Goal: Task Accomplishment & Management: Manage account settings

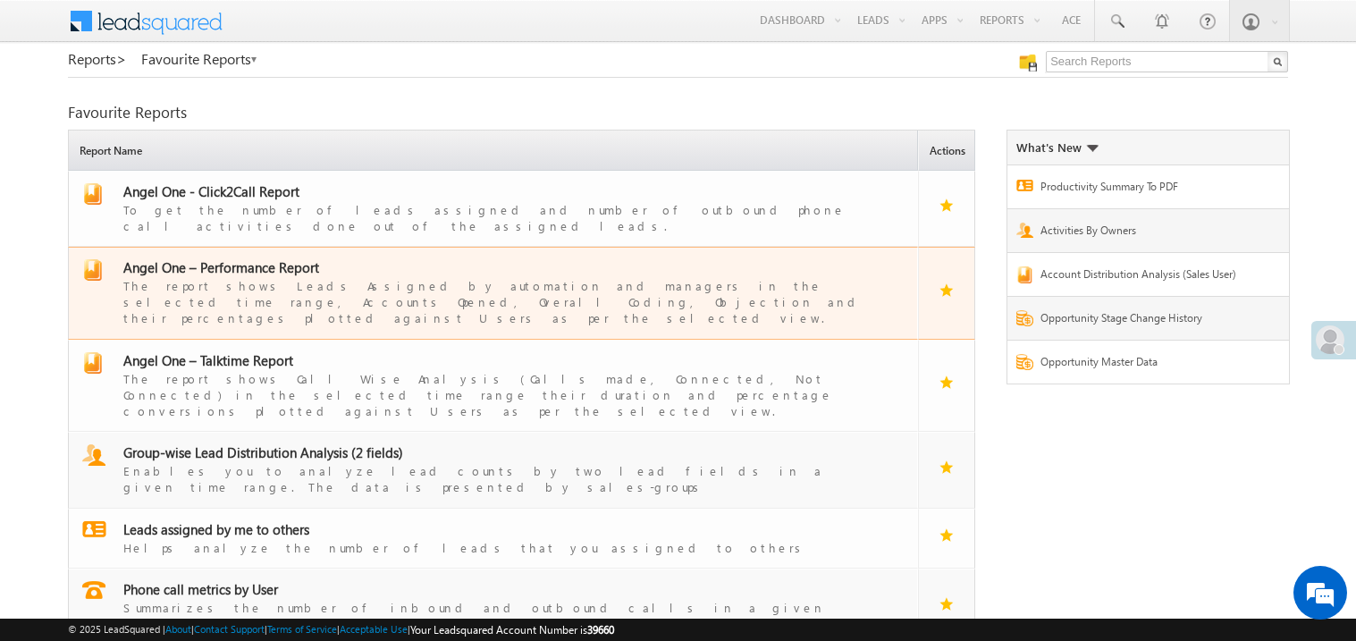
click at [222, 258] on span "Angel One – Performance Report" at bounding box center [221, 267] width 196 height 18
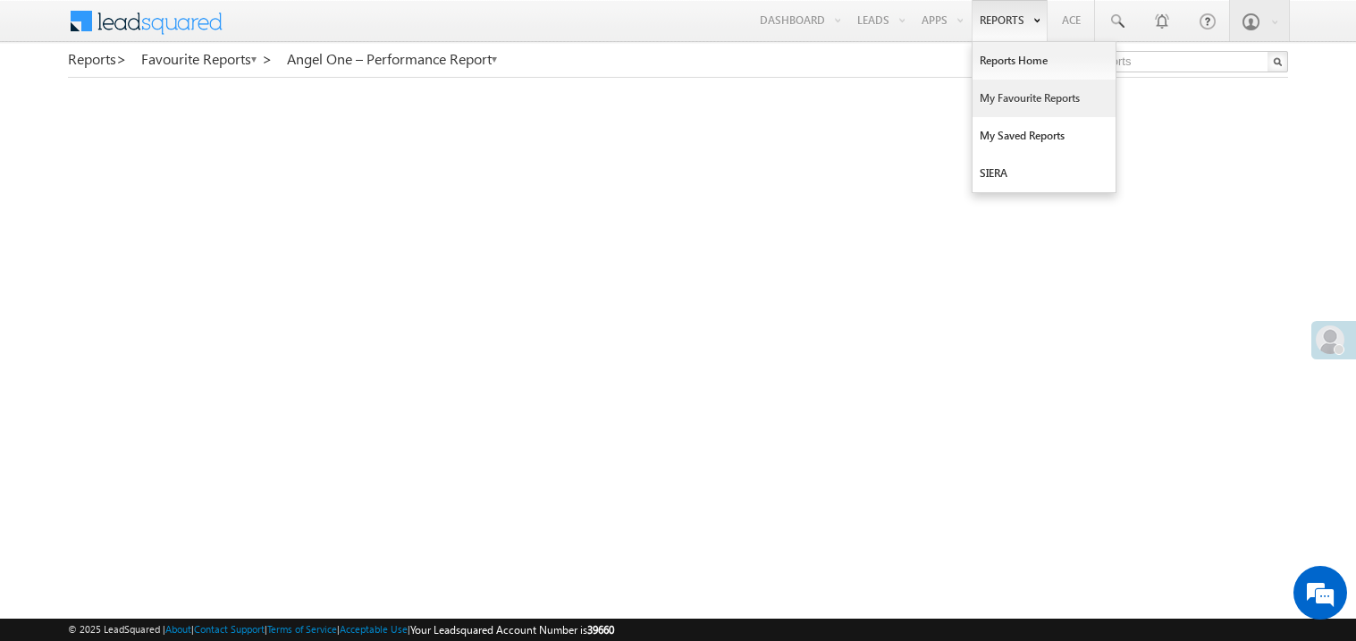
click at [1001, 104] on link "My Favourite Reports" at bounding box center [1044, 99] width 143 height 38
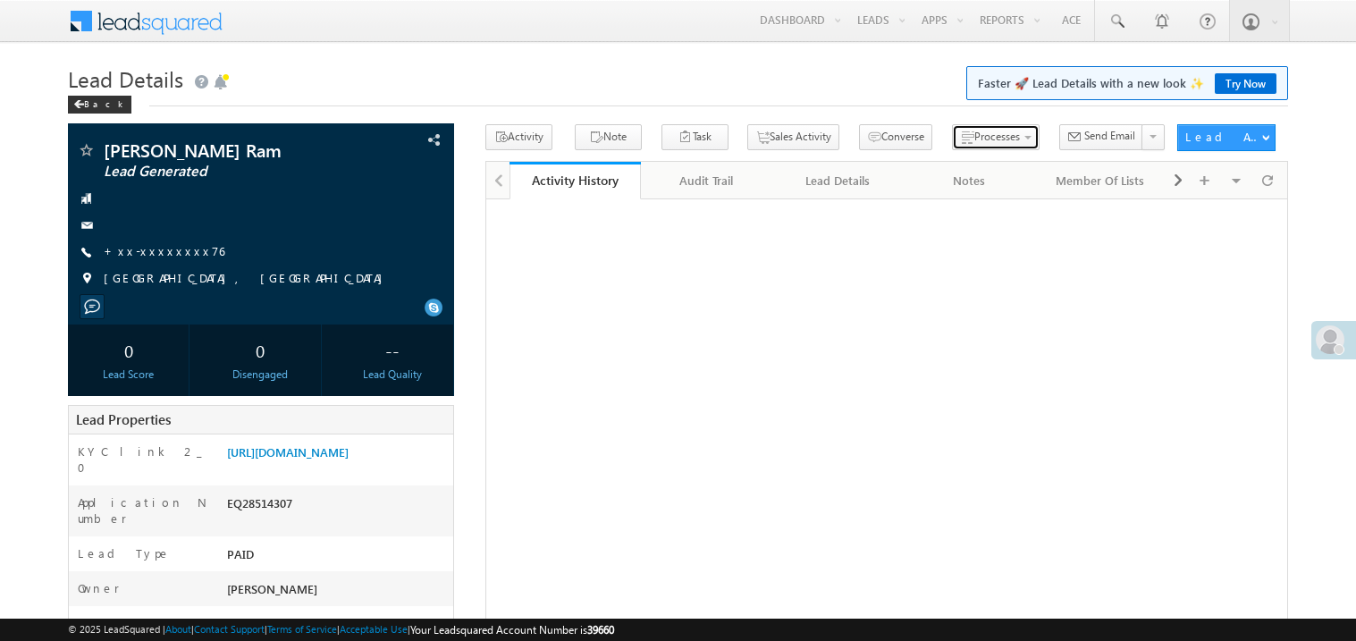
click at [954, 146] on button "Processes" at bounding box center [996, 137] width 88 height 26
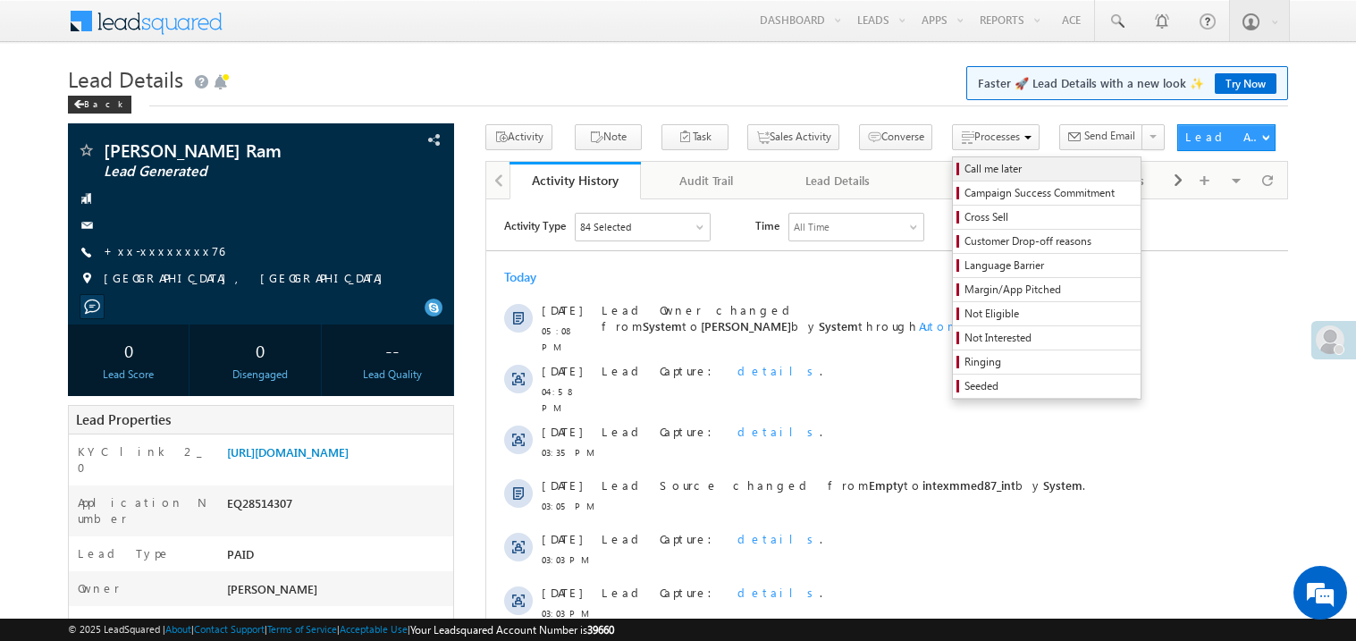
click at [965, 174] on span "Call me later" at bounding box center [1050, 169] width 170 height 16
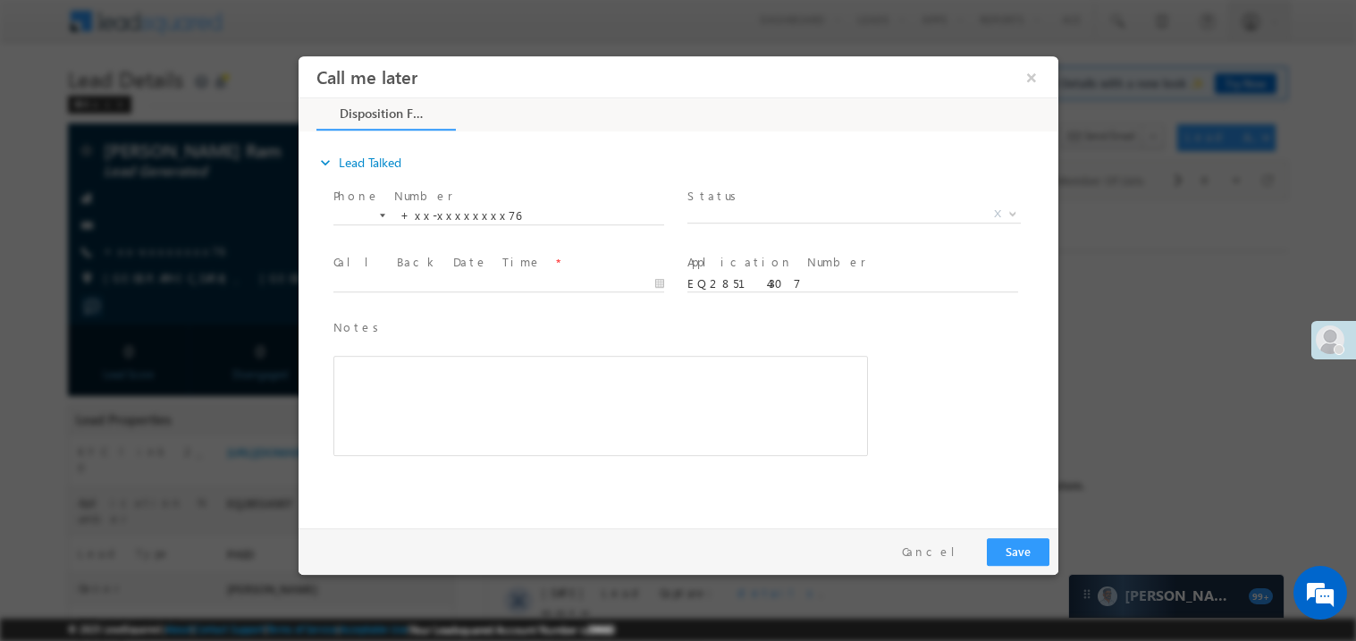
click at [718, 223] on span "X" at bounding box center [853, 217] width 333 height 18
click at [732, 210] on span "X" at bounding box center [853, 214] width 333 height 18
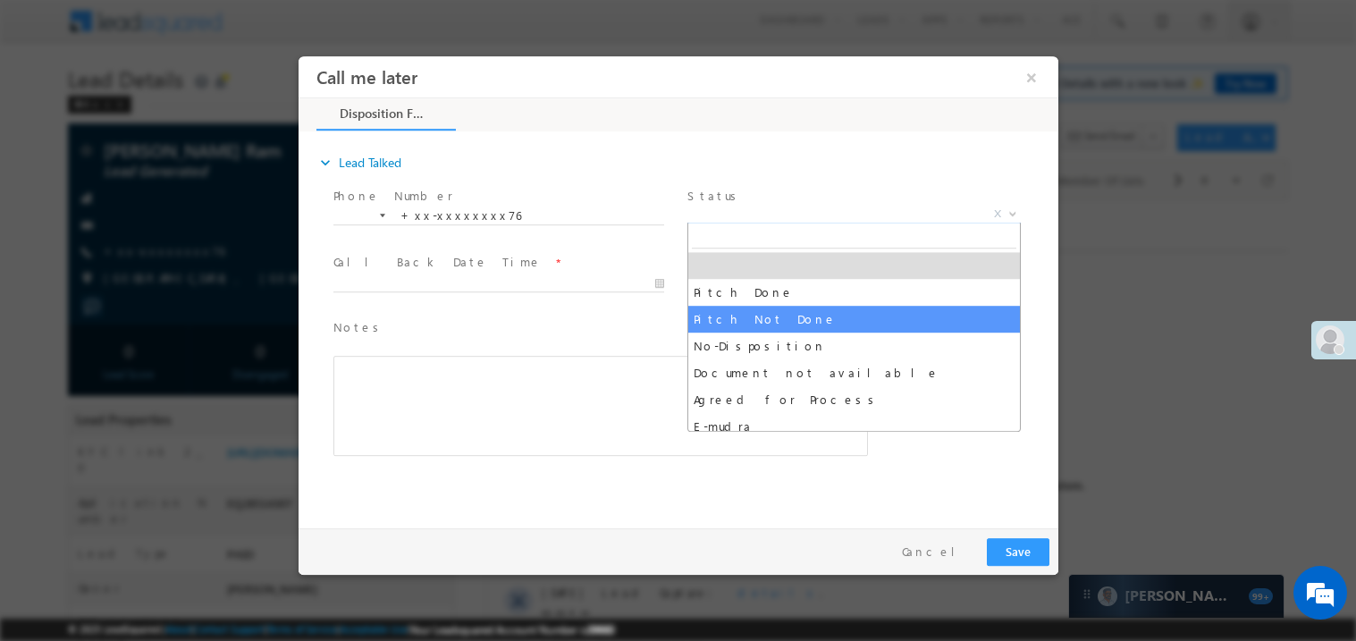
select select "Pitch Not Done"
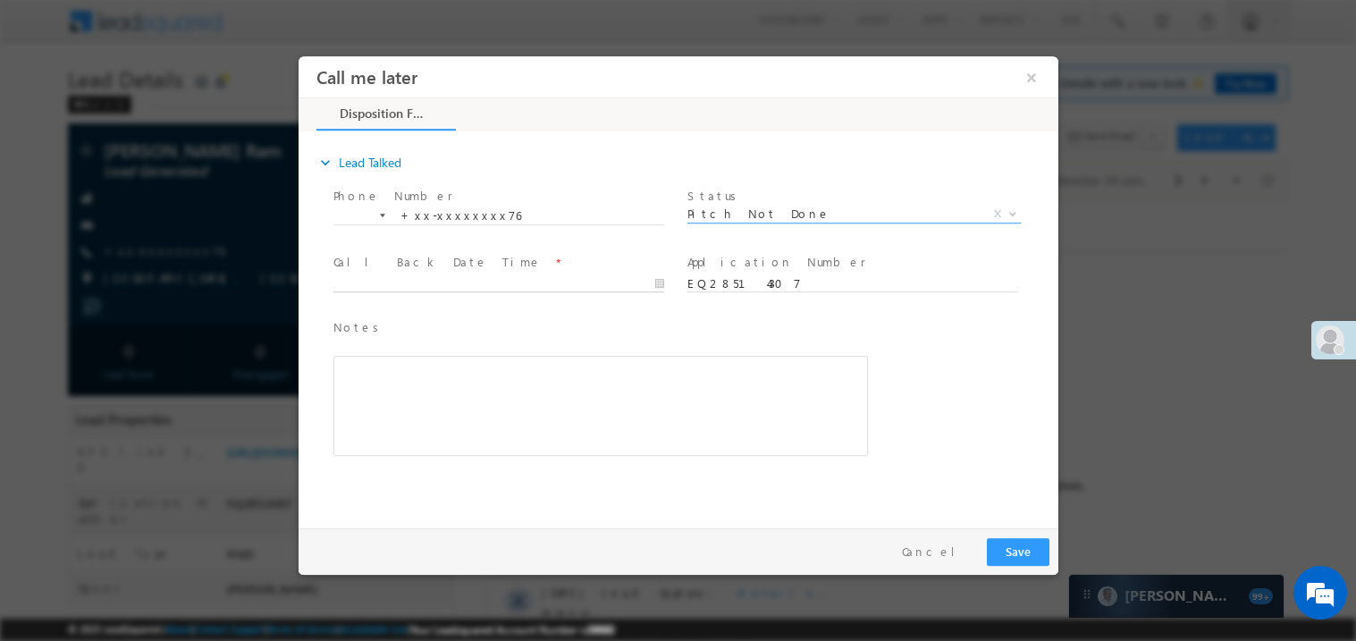
click at [435, 290] on body "Call me later ×" at bounding box center [678, 287] width 760 height 464
type input "09/07/25 5:55 PM"
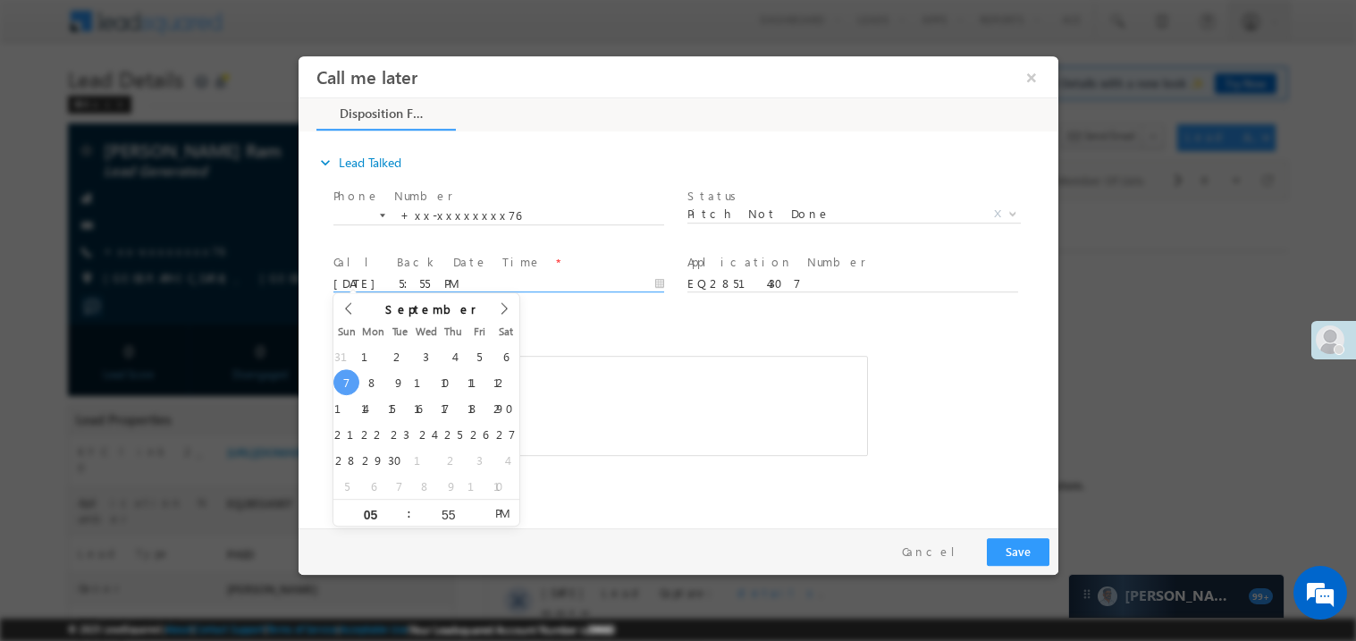
click at [628, 343] on div "Notes * Editor toolbars Basic Styles Bold Italic Underline Paragraph Insert/Rem…" at bounding box center [600, 386] width 535 height 139
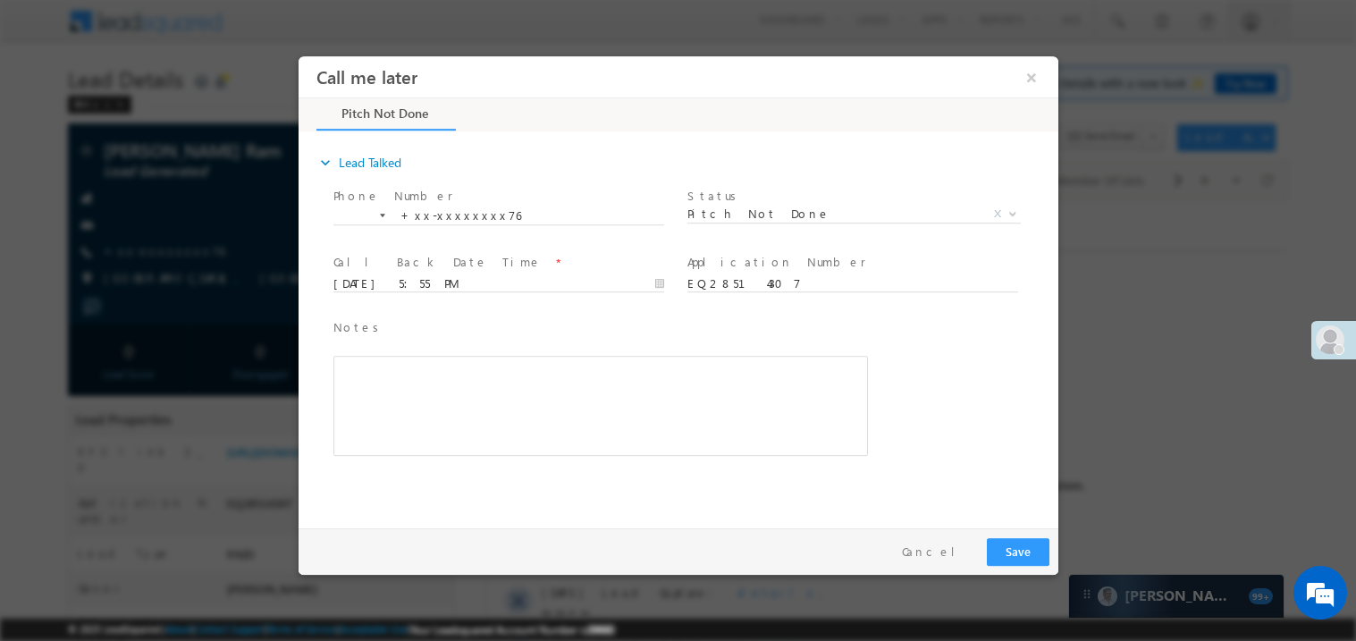
click at [605, 372] on div "Rich Text Editor, 40788eee-0fb2-11ec-a811-0adc8a9d82c2__tab1__section1__Notes__…" at bounding box center [600, 405] width 535 height 100
click at [1006, 537] on button "Save" at bounding box center [1017, 551] width 63 height 28
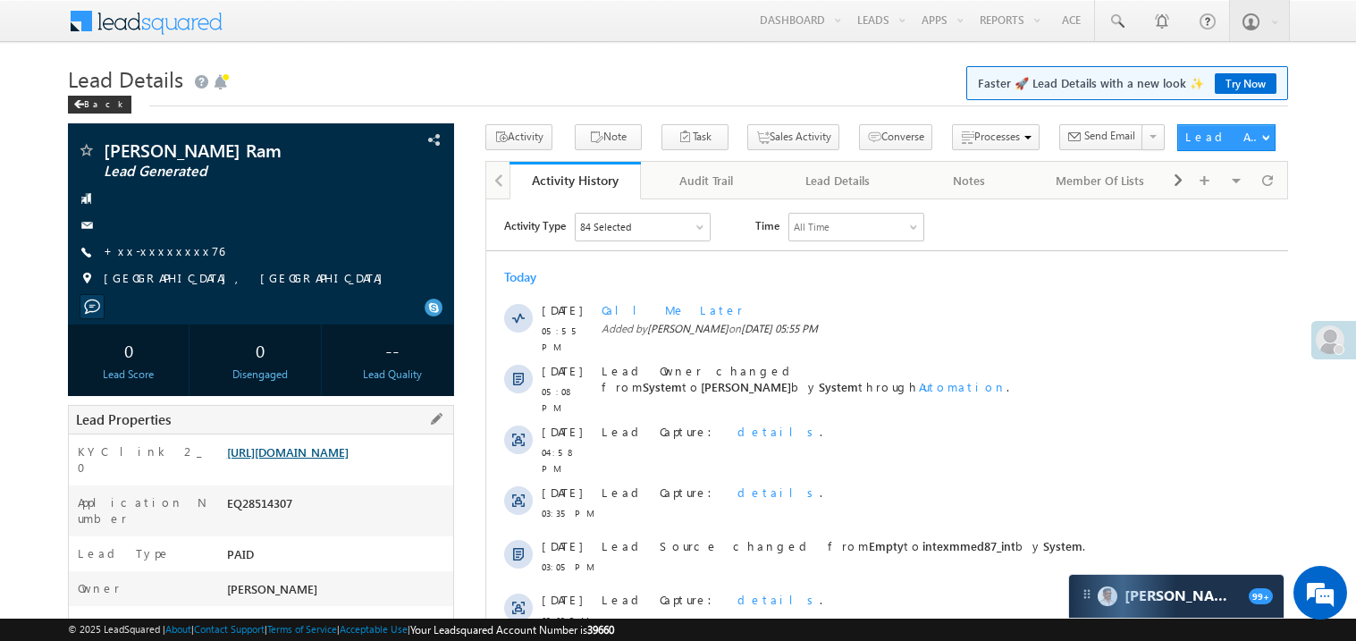
click at [337, 459] on link "https://angelbroking1-pk3em7sa.customui-test.leadsquared.com?leadId=51d661a2-f6…" at bounding box center [288, 451] width 122 height 15
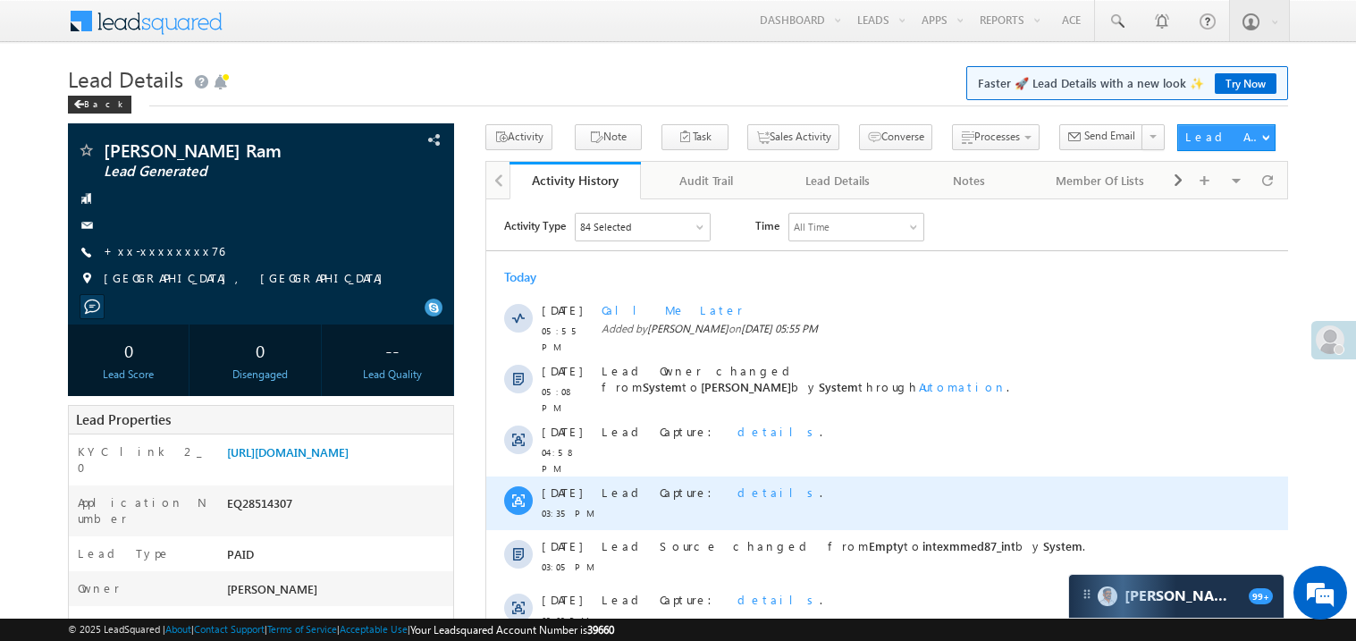
click at [934, 484] on div "Lead Capture: details ." at bounding box center [895, 492] width 588 height 16
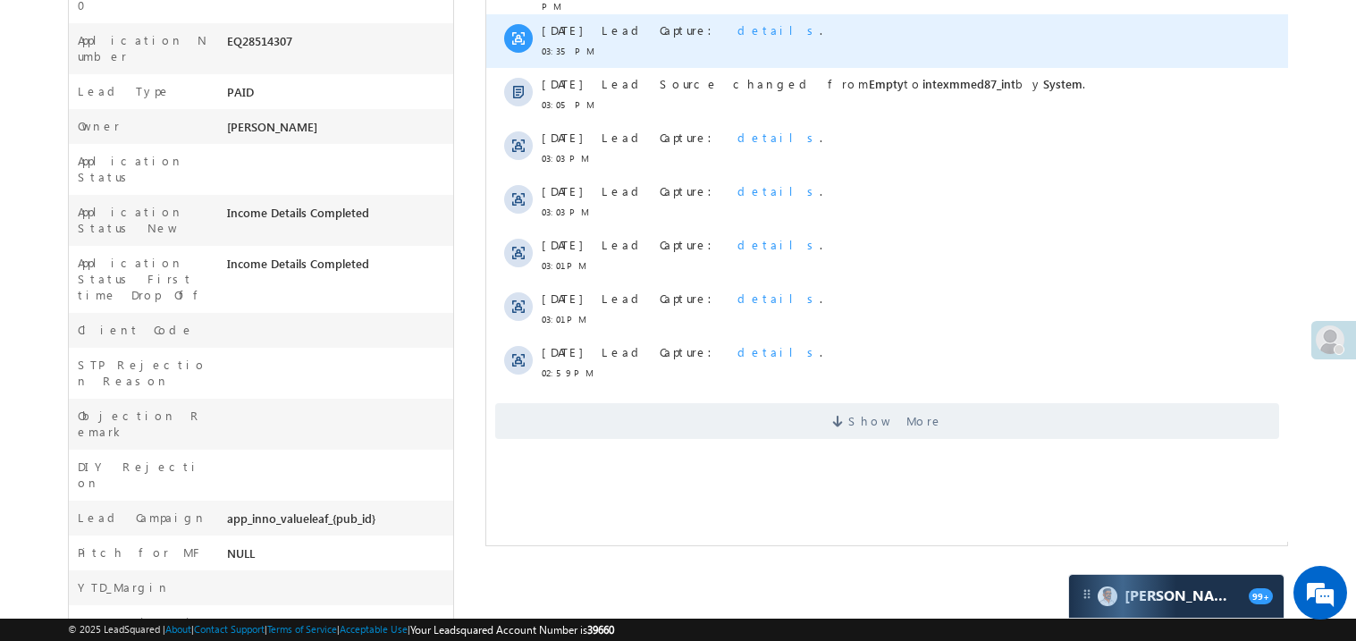
scroll to position [464, 0]
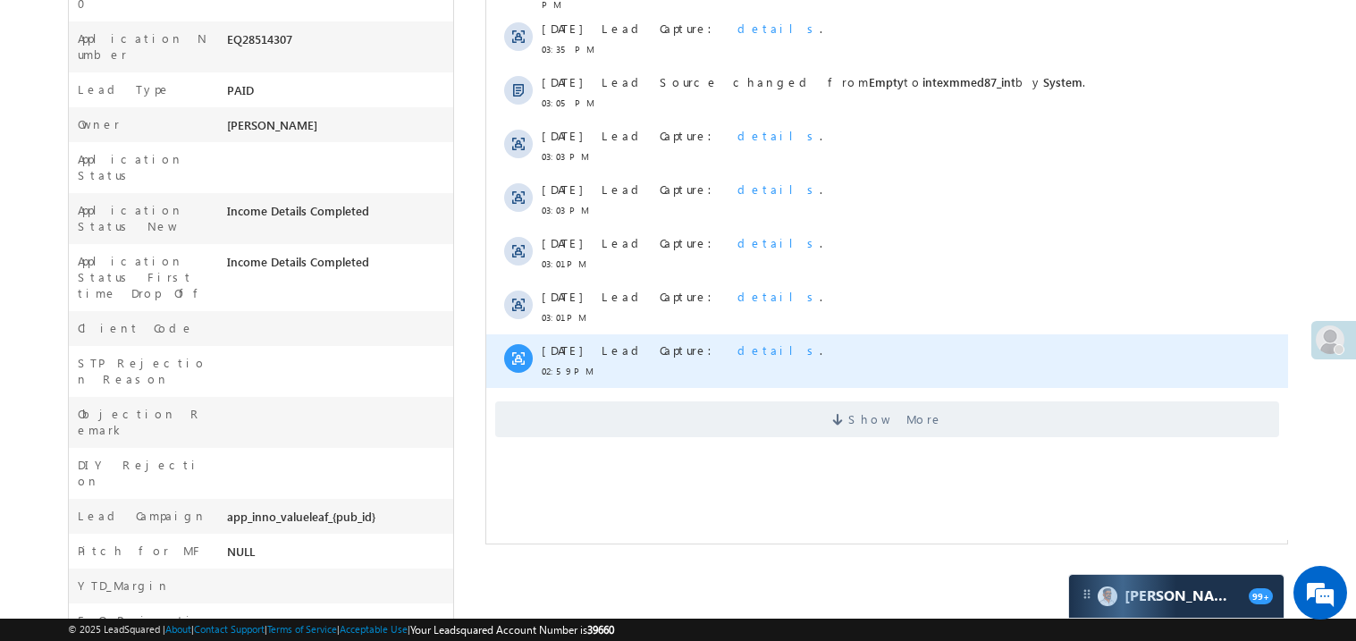
click at [777, 358] on div "Lead Capture: details ." at bounding box center [895, 361] width 588 height 54
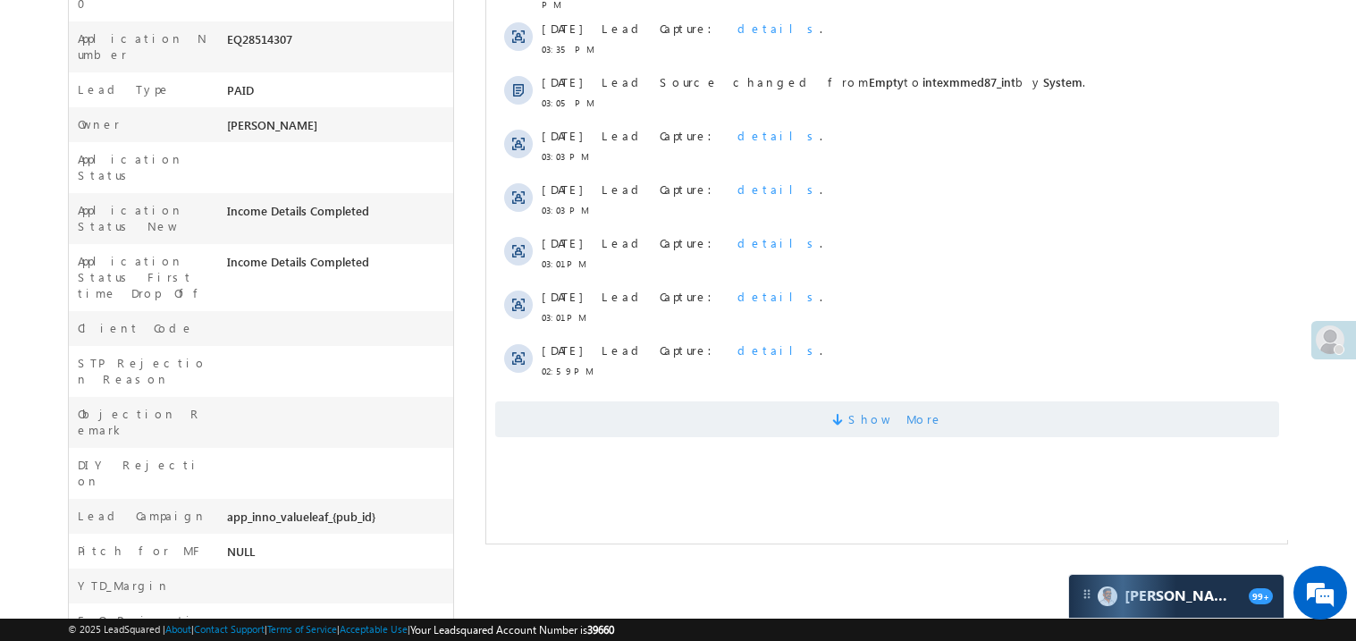
click at [786, 401] on span "Show More" at bounding box center [886, 419] width 784 height 36
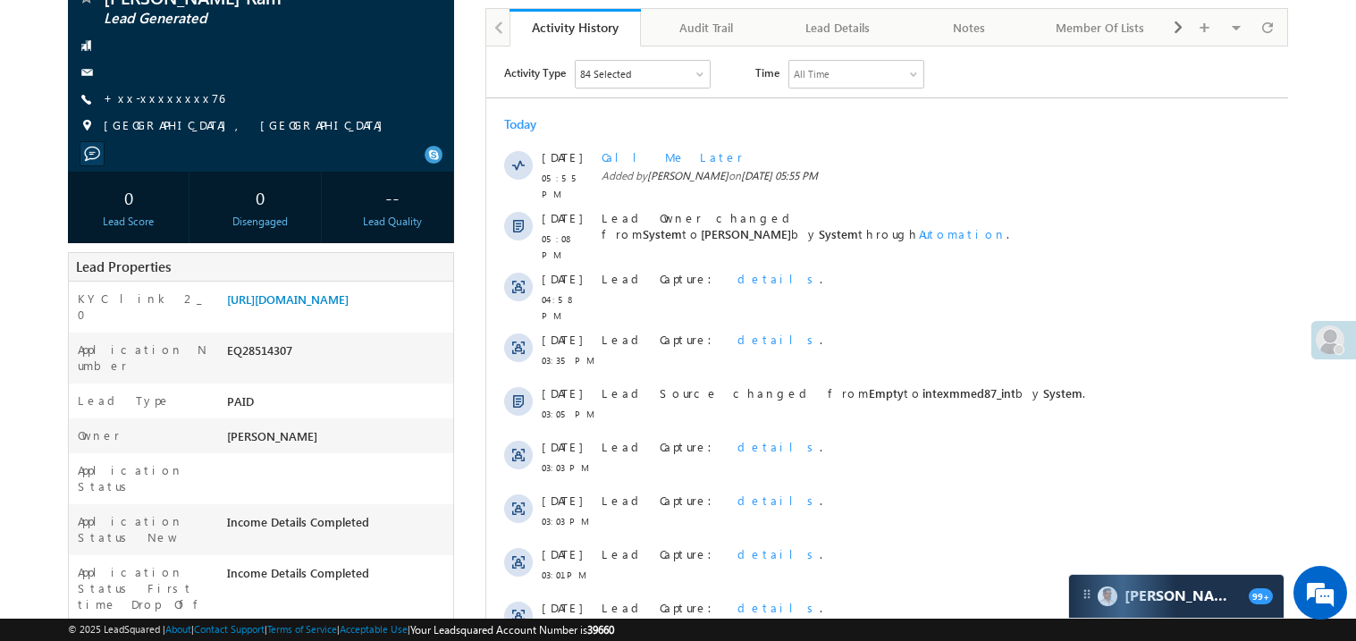
scroll to position [132, 0]
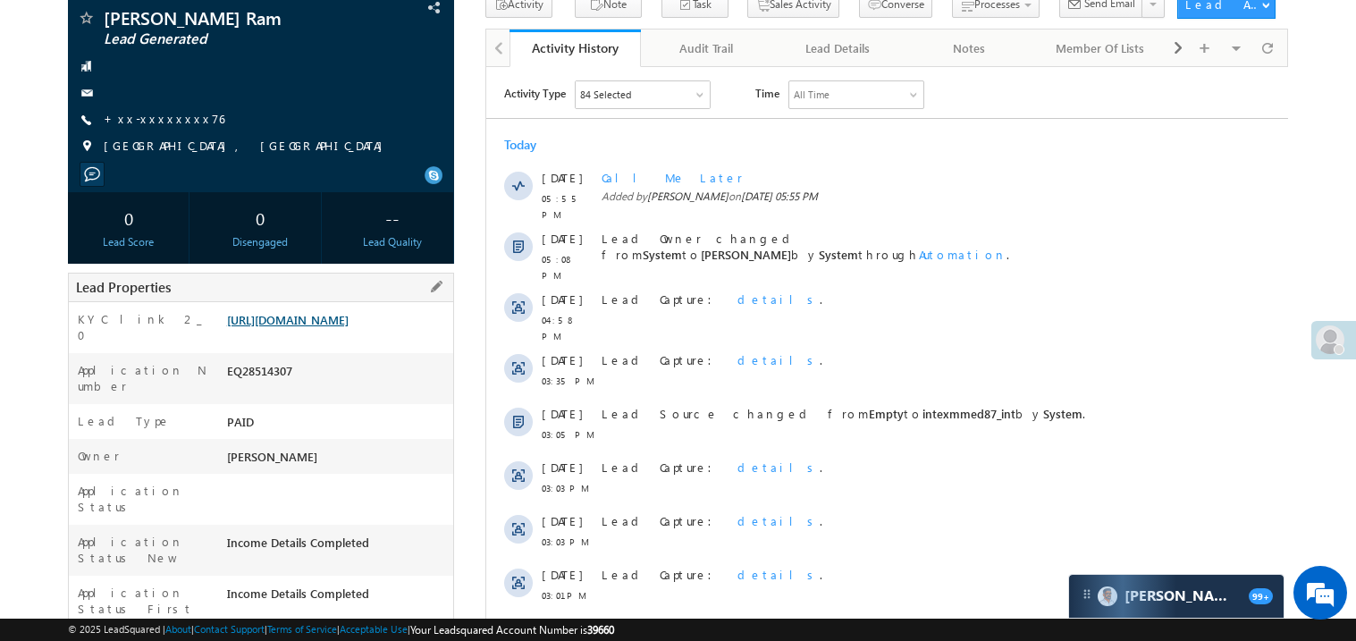
click at [349, 327] on link "https://angelbroking1-pk3em7sa.customui-test.leadsquared.com?leadId=51d661a2-f6…" at bounding box center [288, 319] width 122 height 15
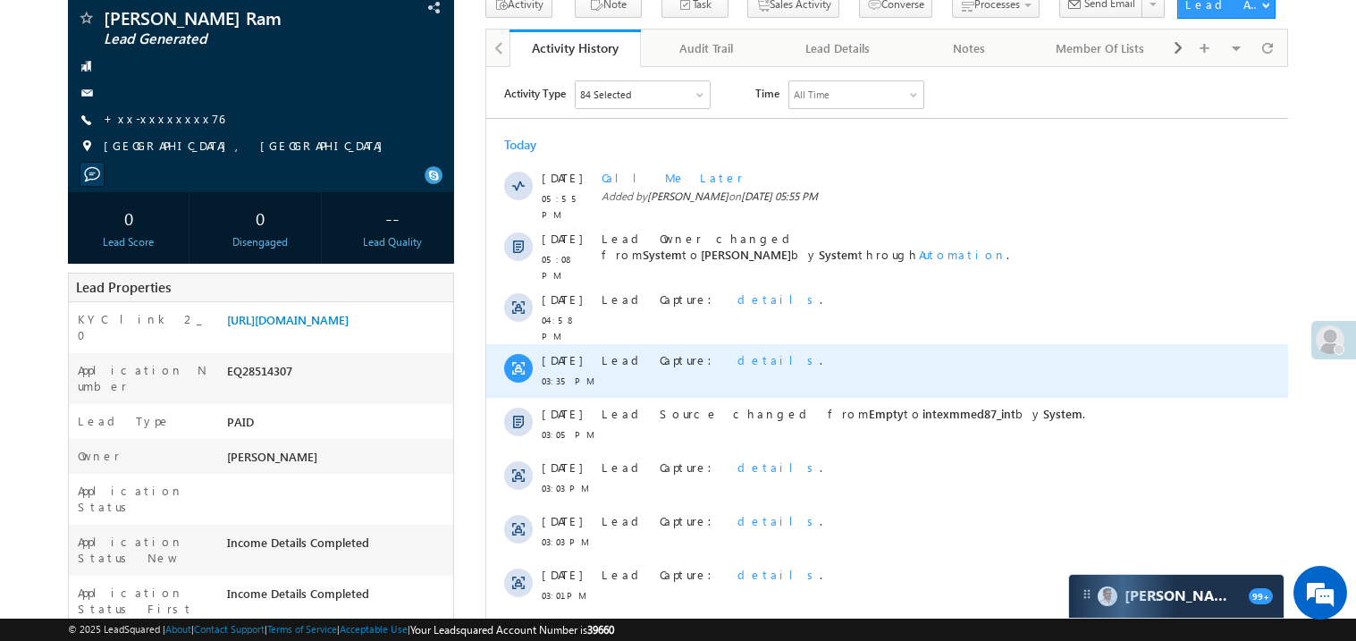
click at [790, 351] on div "Lead Capture: details ." at bounding box center [895, 370] width 588 height 54
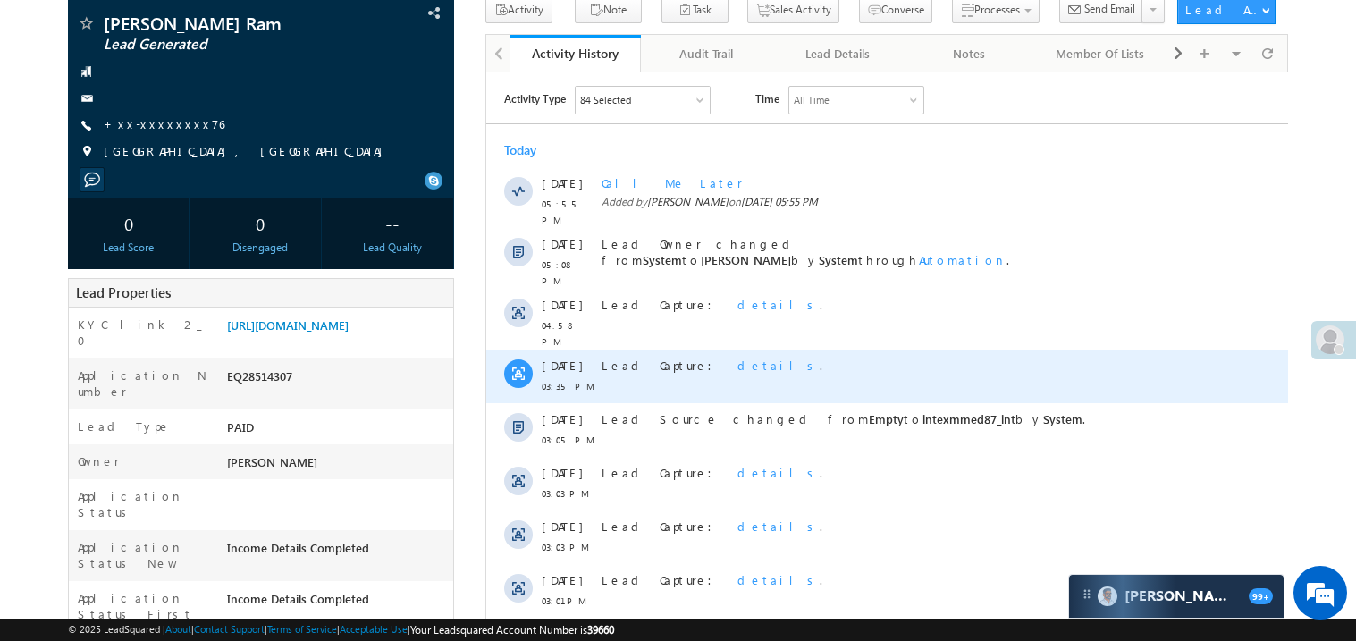
scroll to position [97, 0]
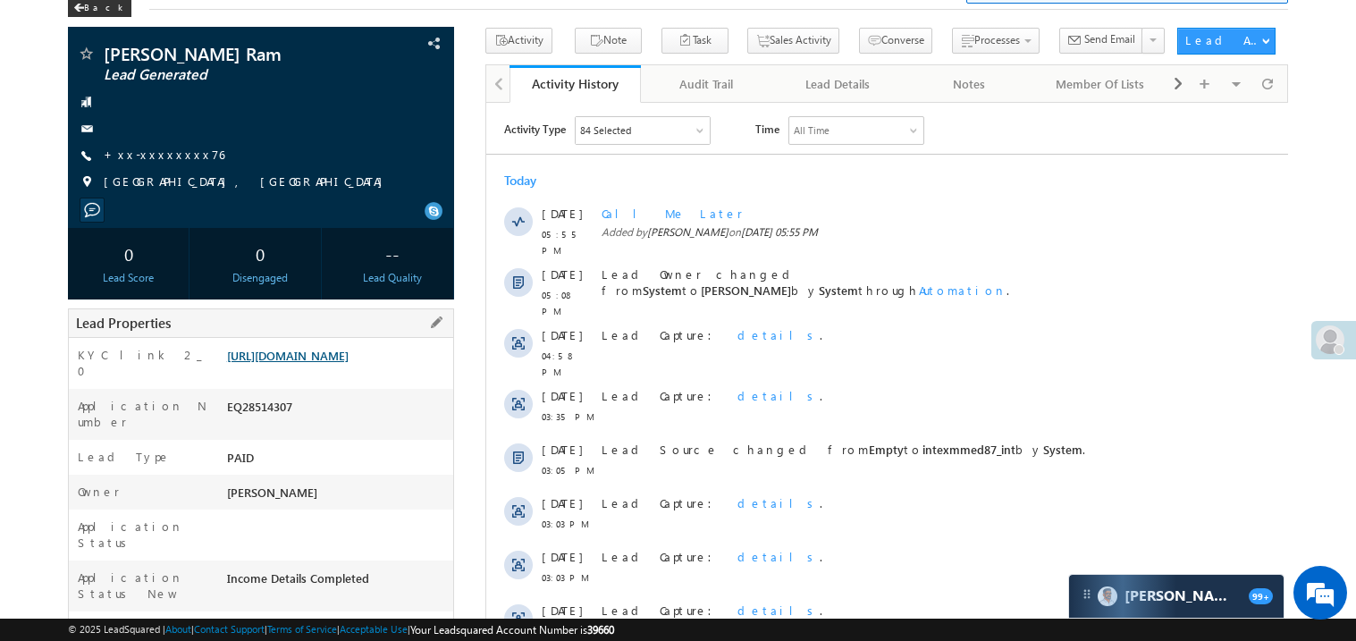
click at [349, 363] on link "https://angelbroking1-pk3em7sa.customui-test.leadsquared.com?leadId=51d661a2-f6…" at bounding box center [288, 355] width 122 height 15
click at [327, 363] on link "https://angelbroking1-pk3em7sa.customui-test.leadsquared.com?leadId=51d661a2-f6…" at bounding box center [288, 355] width 122 height 15
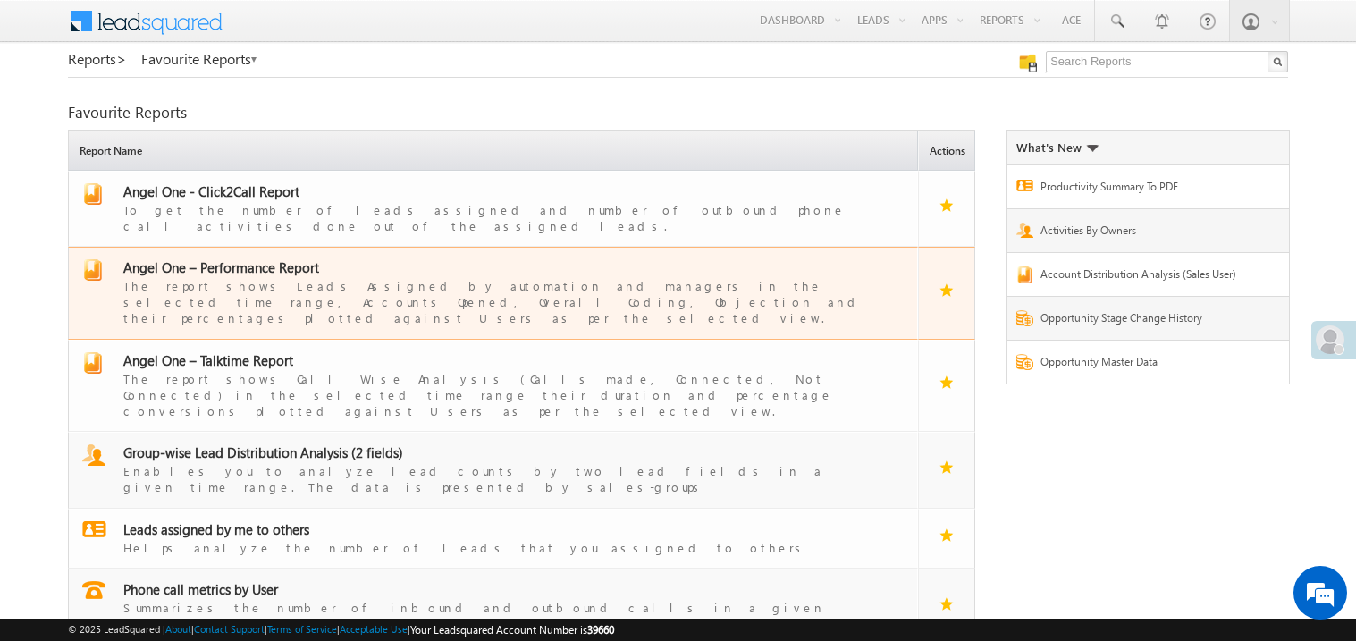
click at [244, 260] on span "Angel One – Performance Report" at bounding box center [221, 267] width 196 height 18
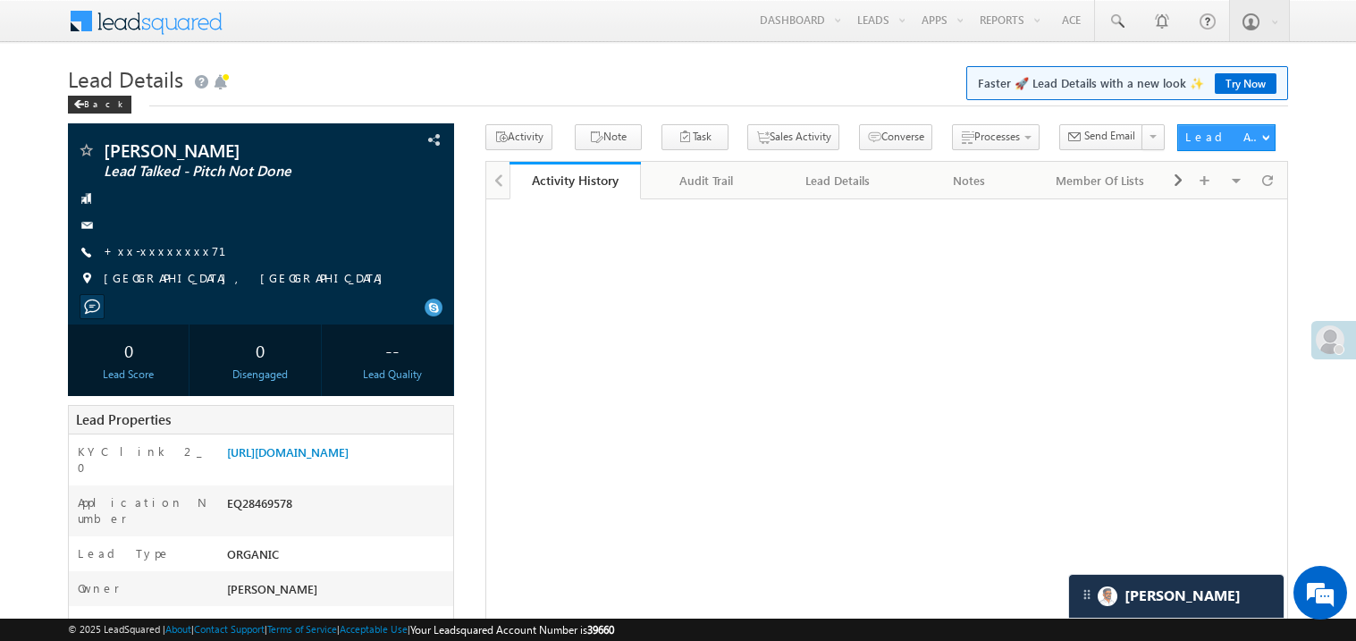
click at [349, 457] on link "https://angelbroking1-pk3em7sa.customui-test.leadsquared.com?leadId=bf311b56-b9…" at bounding box center [288, 451] width 122 height 15
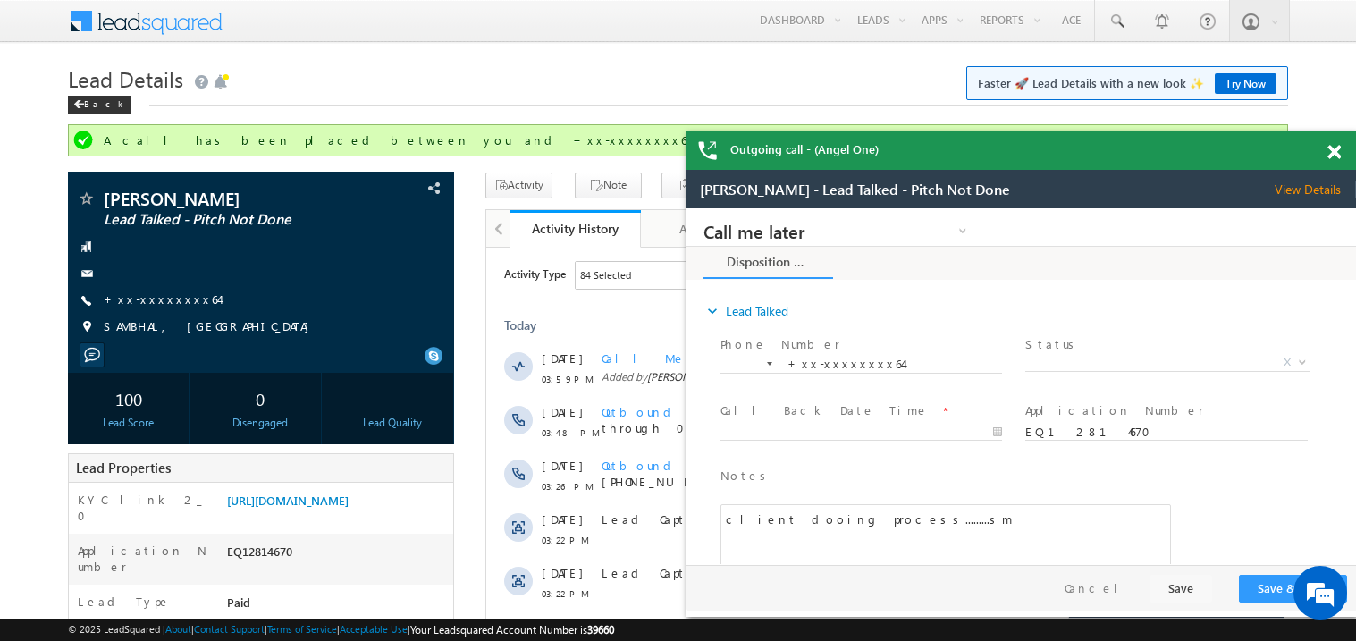
click at [1340, 154] on span at bounding box center [1333, 152] width 13 height 15
